Goal: Task Accomplishment & Management: Manage account settings

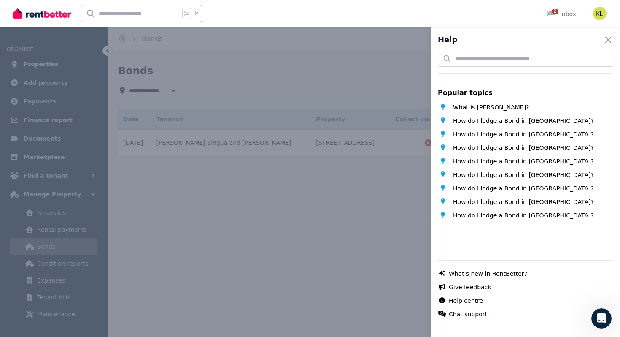
click at [320, 15] on div "Help Close panel Popular topics What is [PERSON_NAME]? How do I lodge a Bond in…" at bounding box center [310, 168] width 620 height 337
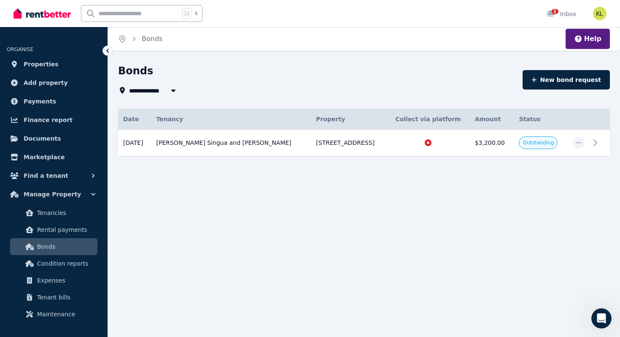
click at [282, 16] on div "k 2 Inbox" at bounding box center [296, 13] width 565 height 27
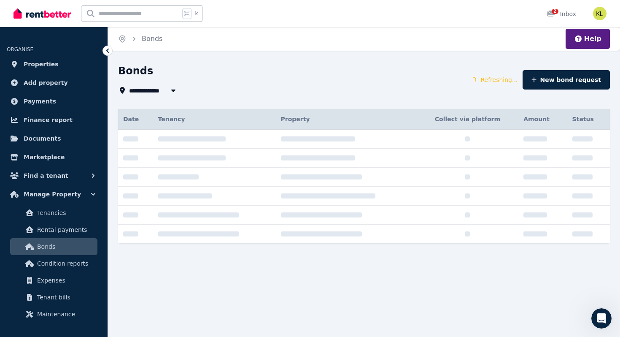
click at [282, 20] on div "k 2 Inbox" at bounding box center [296, 13] width 565 height 27
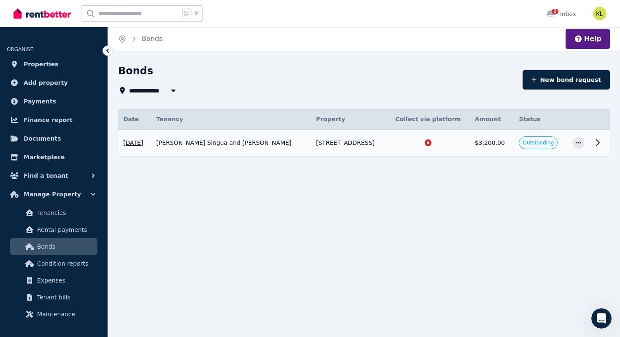
click at [549, 145] on span "Outstanding" at bounding box center [538, 142] width 31 height 7
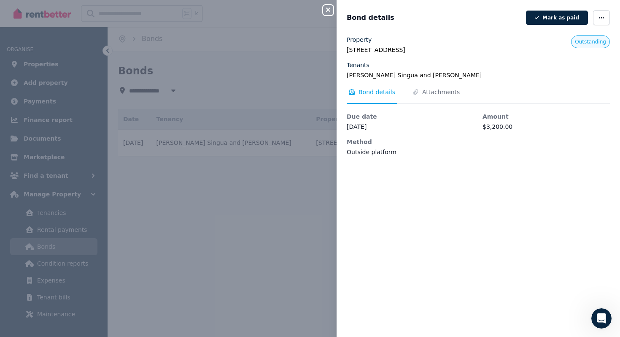
click at [329, 11] on icon "button" at bounding box center [328, 10] width 4 height 4
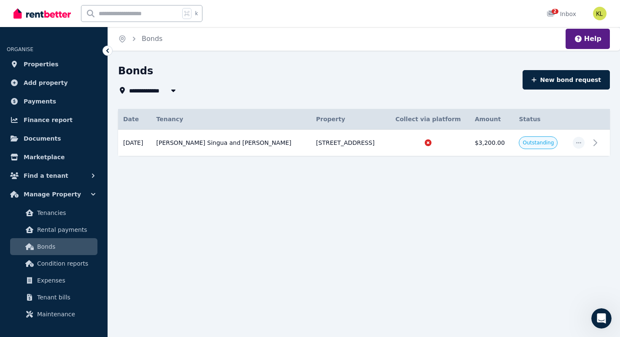
click at [106, 49] on icon at bounding box center [107, 50] width 8 height 8
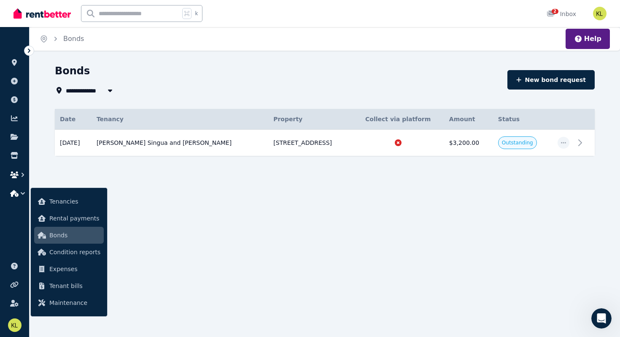
click at [14, 172] on icon "button" at bounding box center [14, 174] width 8 height 7
click at [54, 202] on span "Tenancies" at bounding box center [74, 201] width 51 height 10
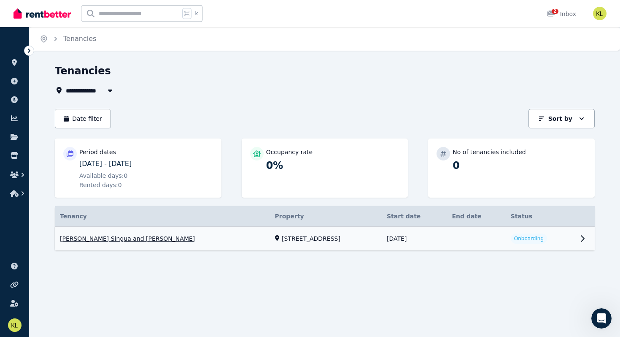
click at [536, 240] on link "View property details" at bounding box center [325, 239] width 540 height 24
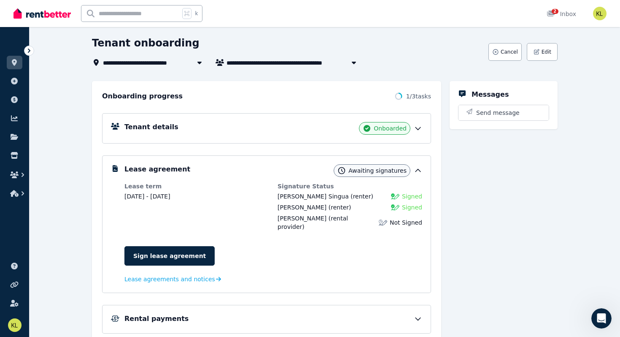
scroll to position [43, 0]
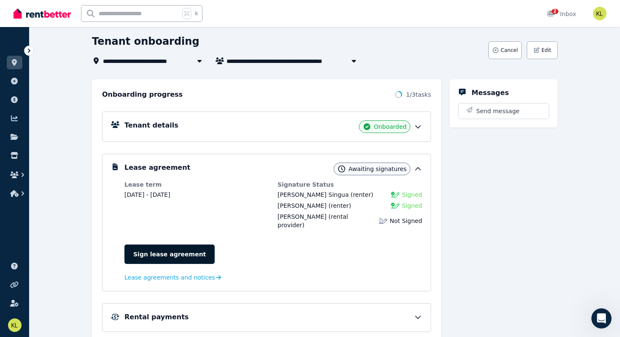
click at [178, 253] on link "Sign lease agreement" at bounding box center [170, 253] width 90 height 19
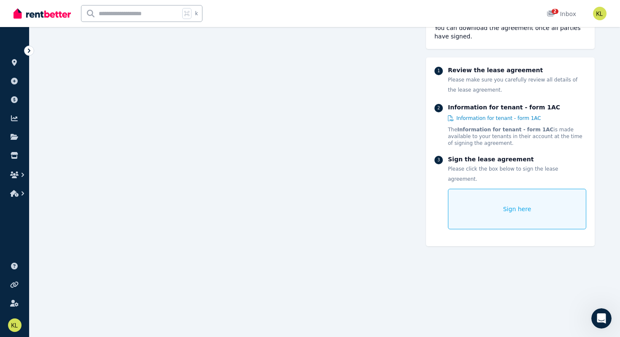
scroll to position [4249, 0]
click at [498, 195] on div "Sign here" at bounding box center [517, 209] width 138 height 41
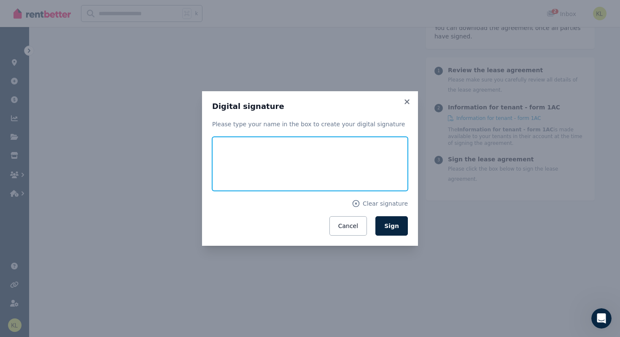
drag, startPoint x: 244, startPoint y: 149, endPoint x: 241, endPoint y: 190, distance: 41.5
click at [241, 191] on form "Clear signature Cancel Sign" at bounding box center [310, 186] width 196 height 99
type input "**********"
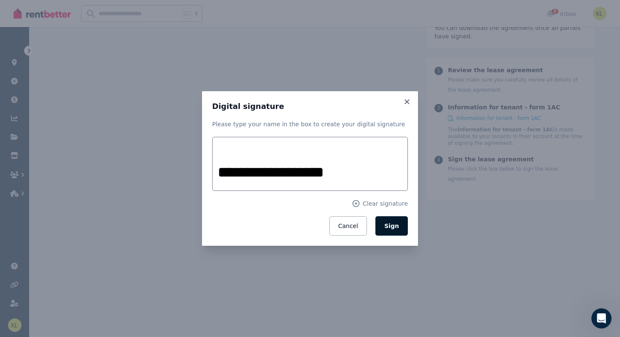
click at [397, 230] on button "Sign" at bounding box center [392, 225] width 32 height 19
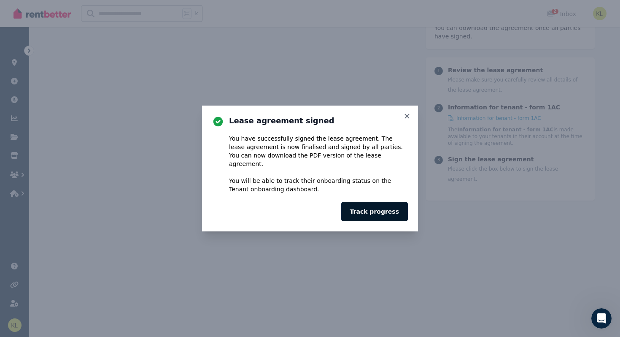
click at [374, 204] on button "Track progress" at bounding box center [374, 211] width 67 height 19
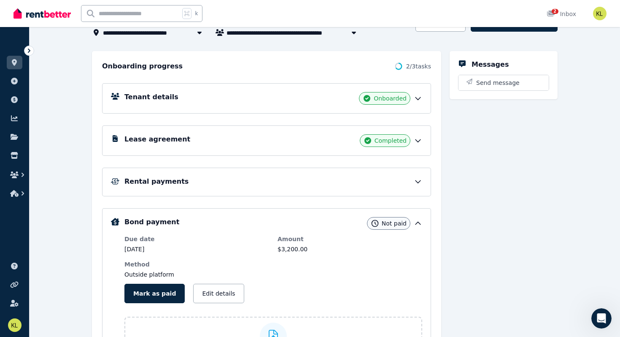
scroll to position [72, 0]
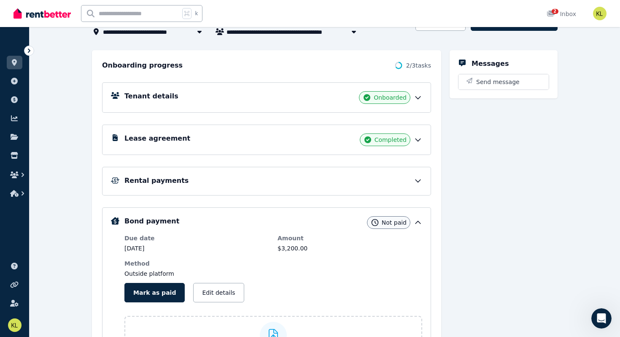
click at [417, 221] on icon at bounding box center [418, 222] width 5 height 3
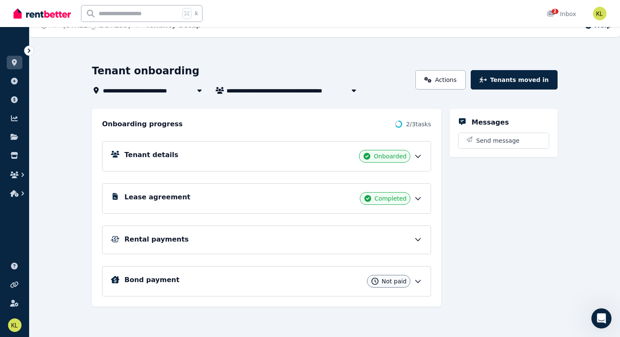
scroll to position [14, 0]
click at [415, 282] on icon at bounding box center [418, 281] width 8 height 8
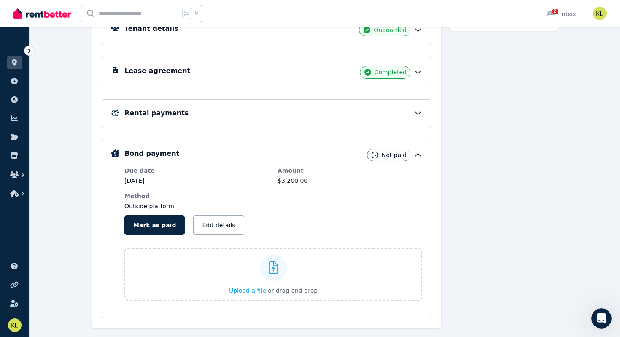
scroll to position [157, 0]
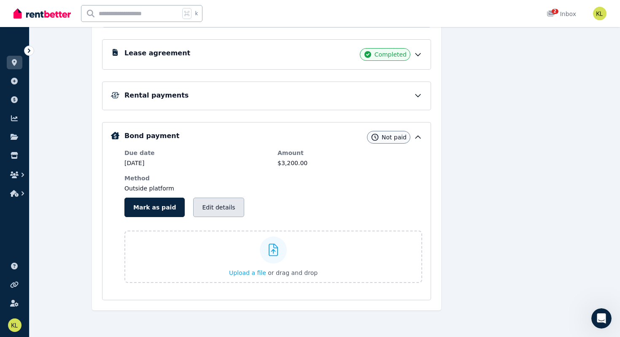
click at [211, 205] on button "Edit details" at bounding box center [218, 207] width 51 height 19
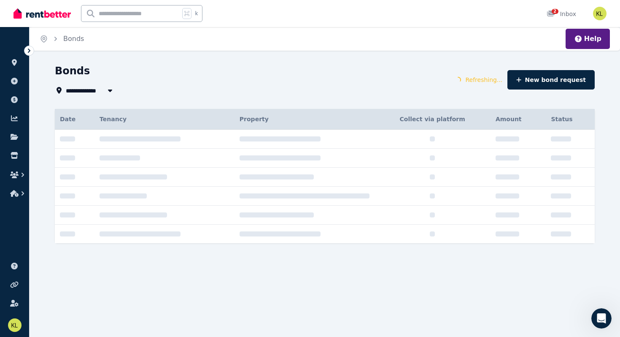
type input "**********"
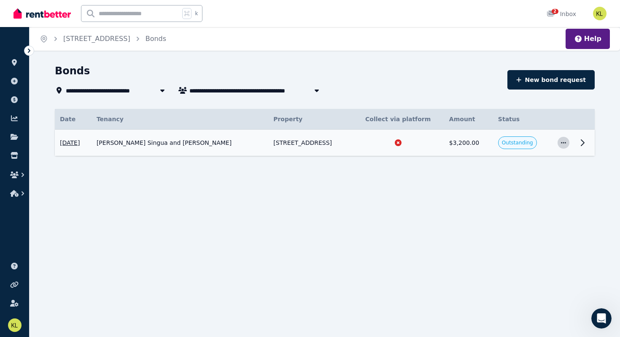
click at [563, 144] on icon "button" at bounding box center [564, 143] width 7 height 6
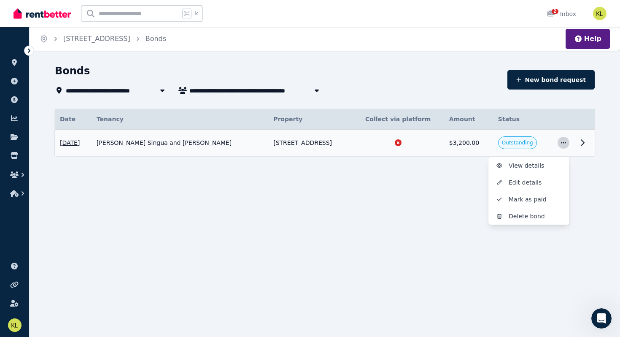
click at [563, 144] on icon "button" at bounding box center [564, 143] width 7 height 6
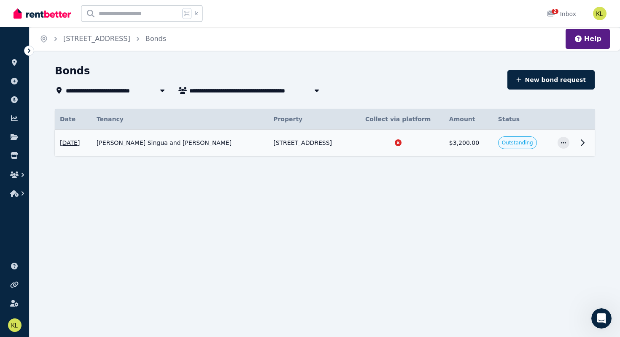
click at [583, 139] on icon at bounding box center [583, 143] width 10 height 10
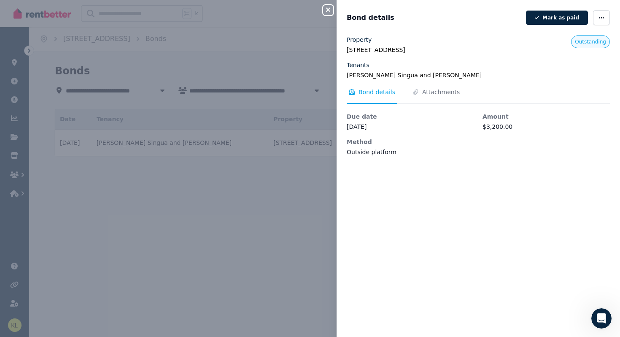
click at [332, 9] on icon "button" at bounding box center [328, 9] width 10 height 7
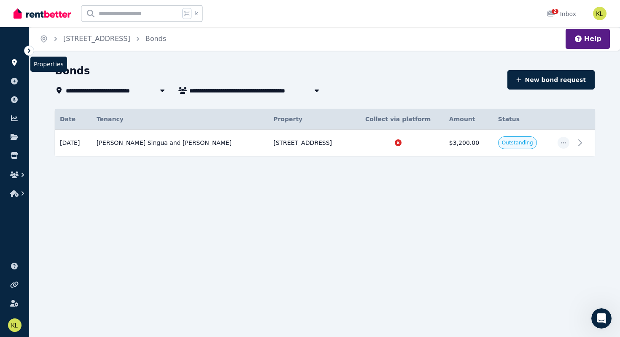
click at [14, 61] on icon at bounding box center [14, 62] width 8 height 7
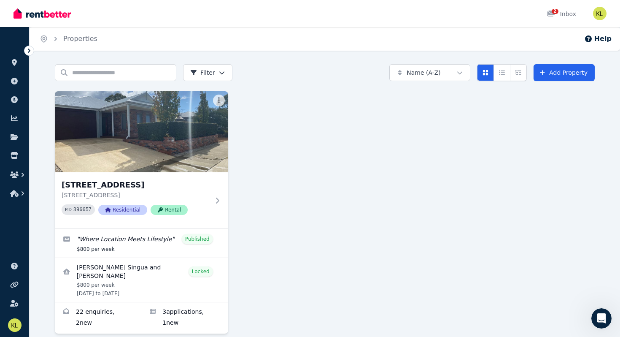
scroll to position [12, 0]
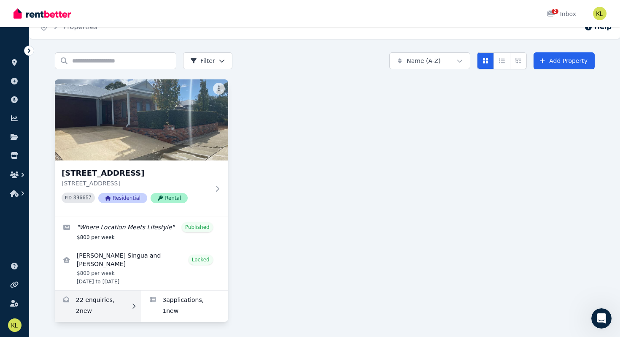
click at [97, 308] on link "Enquiries for 20 Pinehurst Cres, Dunsborough" at bounding box center [98, 305] width 87 height 31
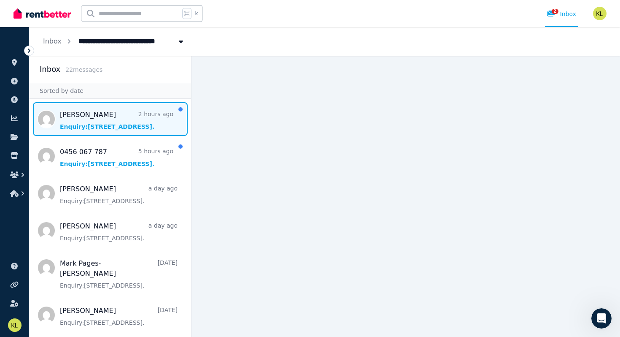
click at [103, 125] on span "Message list" at bounding box center [111, 119] width 162 height 34
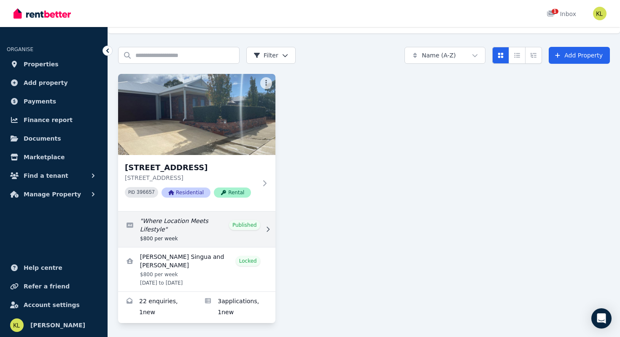
scroll to position [19, 0]
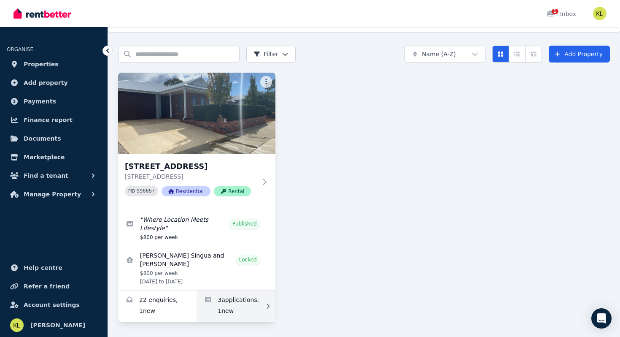
click at [236, 306] on link "Applications for 20 Pinehurst Cres, Dunsborough" at bounding box center [236, 305] width 79 height 31
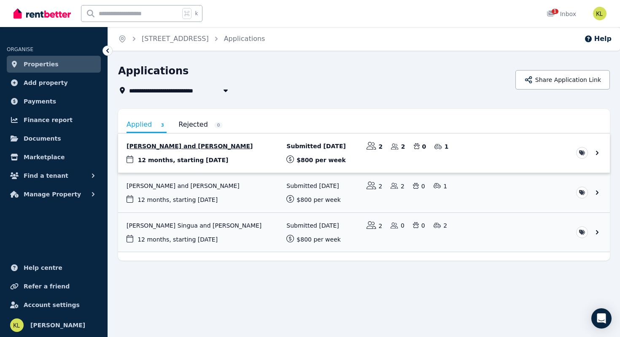
click at [359, 152] on link "View application: Anthony Conner and Jayne Ord" at bounding box center [364, 152] width 492 height 39
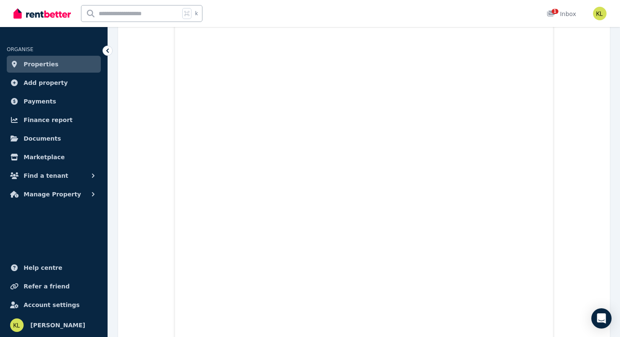
scroll to position [11041, 0]
click at [37, 143] on span "Documents" at bounding box center [43, 138] width 38 height 10
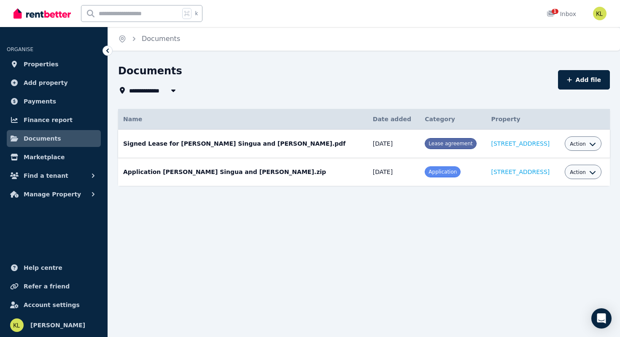
click at [598, 144] on div "Action" at bounding box center [583, 143] width 37 height 14
click at [592, 145] on icon "button" at bounding box center [593, 144] width 6 height 3
click at [54, 194] on span "Manage Property" at bounding box center [52, 194] width 57 height 10
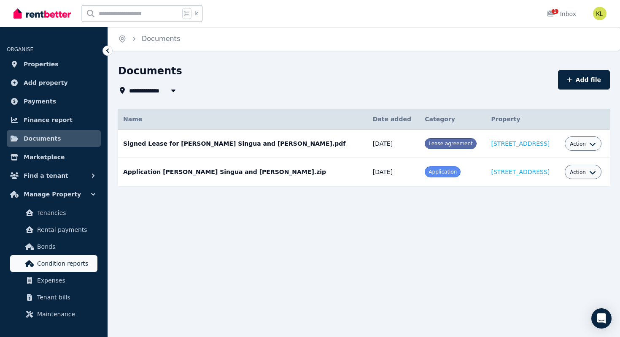
click at [46, 270] on link "Condition reports" at bounding box center [53, 263] width 87 height 17
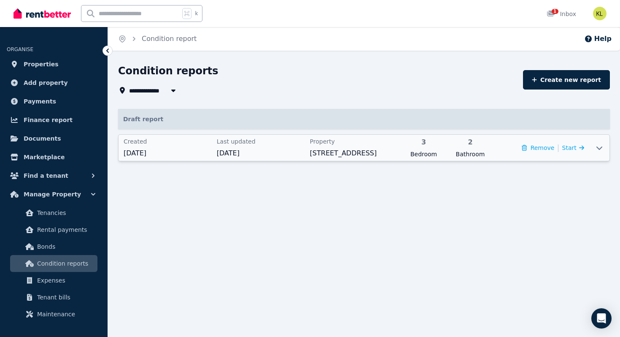
click at [236, 149] on span "10 Aug 2025" at bounding box center [261, 153] width 88 height 10
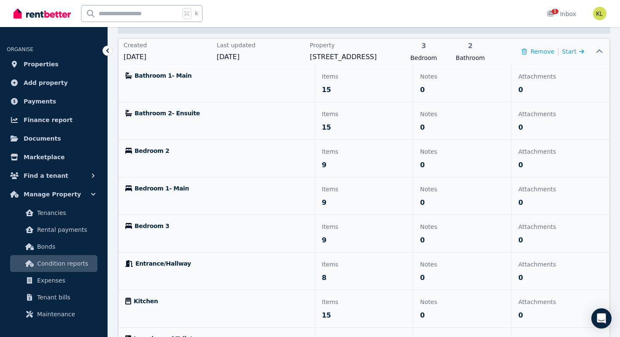
scroll to position [98, 0]
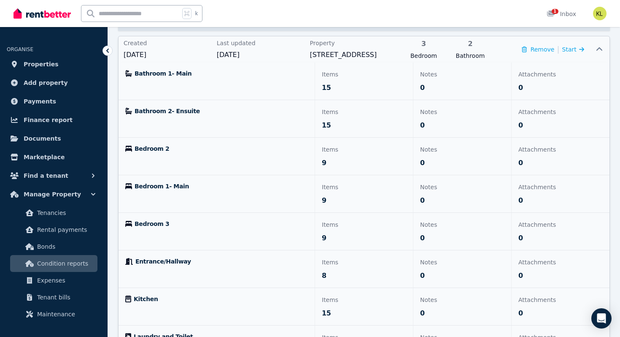
click at [166, 187] on span "Bedroom 1- Main" at bounding box center [162, 186] width 54 height 8
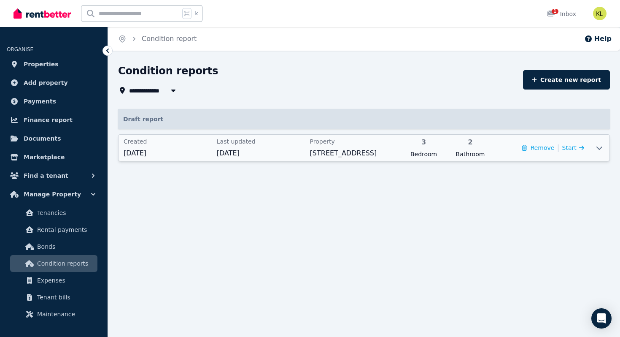
scroll to position [0, 0]
